Goal: Task Accomplishment & Management: Manage account settings

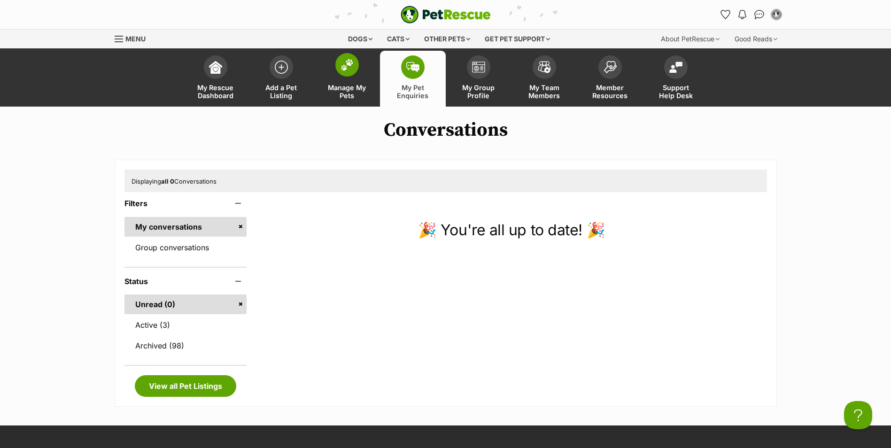
click at [349, 65] on img at bounding box center [347, 65] width 13 height 12
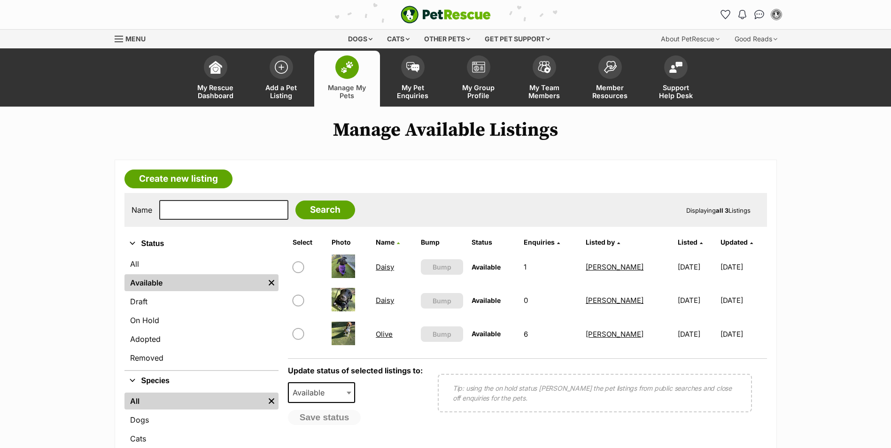
click at [387, 268] on link "Daisy" at bounding box center [385, 267] width 18 height 9
click at [385, 305] on link "Daisy" at bounding box center [385, 300] width 18 height 9
click at [383, 333] on link "Olive" at bounding box center [384, 334] width 17 height 9
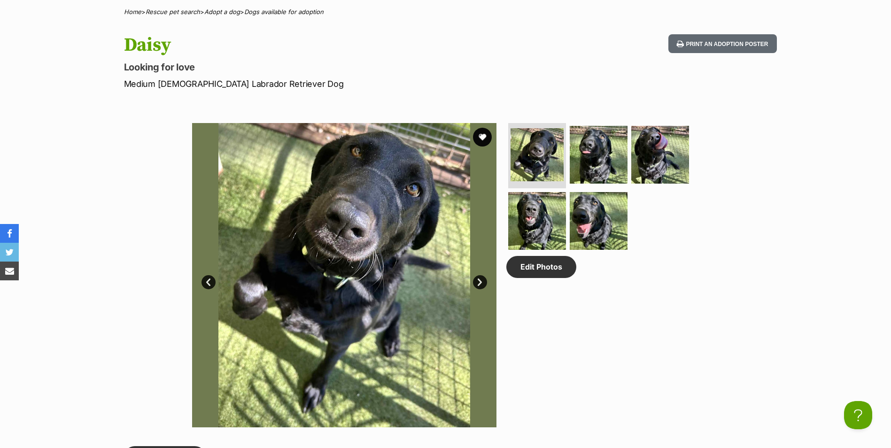
scroll to position [282, 0]
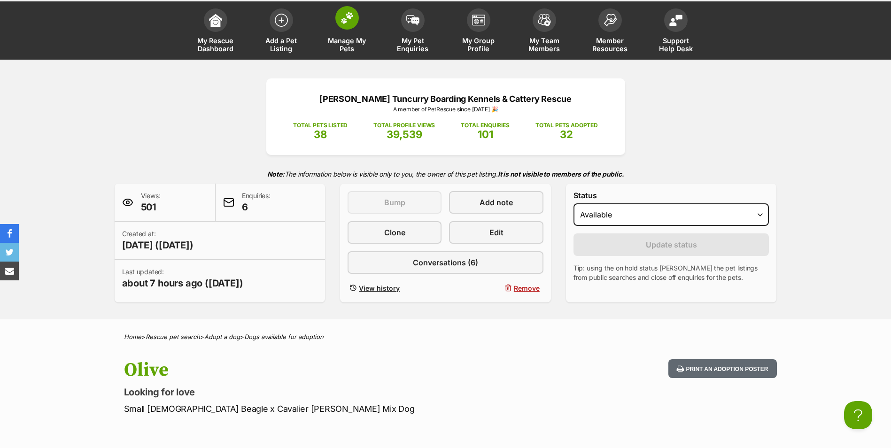
click at [347, 33] on link "Manage My Pets" at bounding box center [347, 32] width 66 height 56
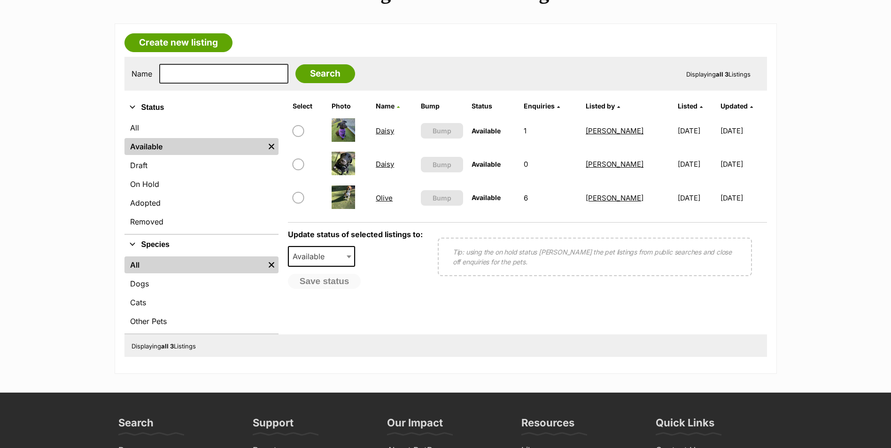
scroll to position [141, 0]
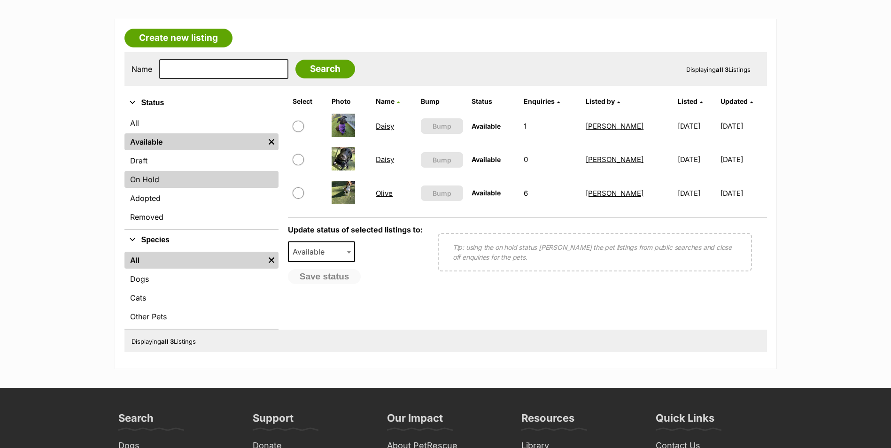
click at [147, 183] on link "On Hold" at bounding box center [202, 179] width 154 height 17
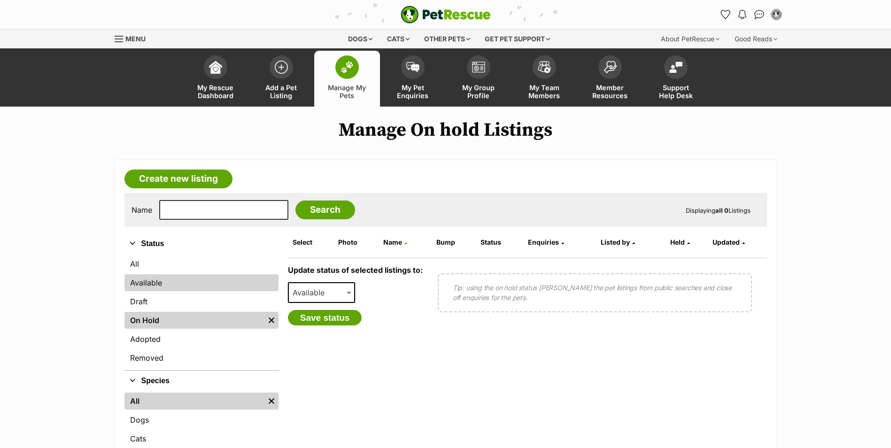
click at [148, 284] on link "Available" at bounding box center [202, 282] width 154 height 17
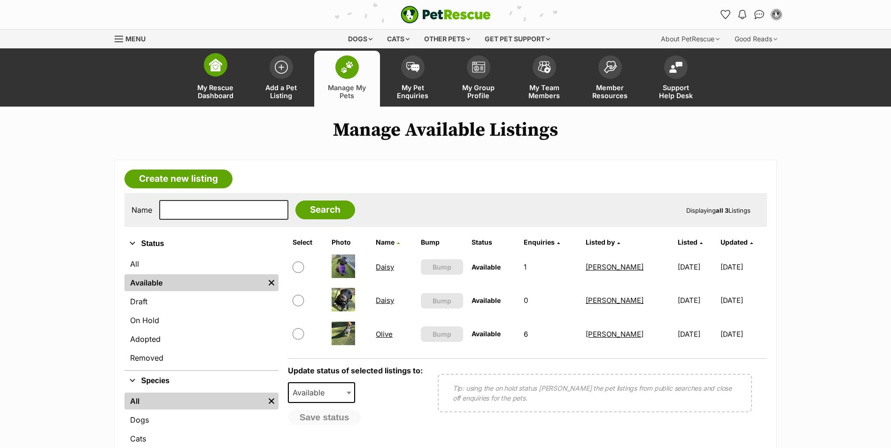
click at [217, 69] on img at bounding box center [215, 64] width 13 height 13
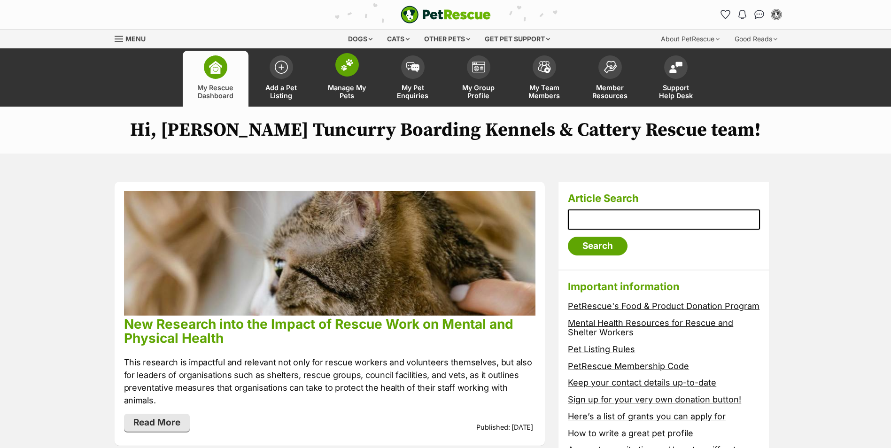
click at [350, 66] on img at bounding box center [347, 65] width 13 height 12
